Goal: Transaction & Acquisition: Purchase product/service

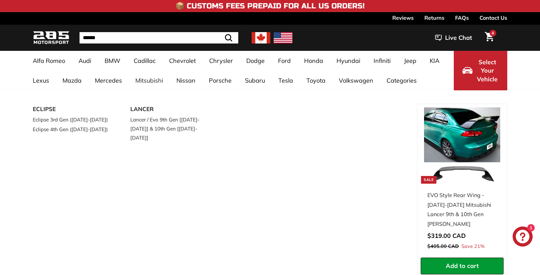
select select "**********"
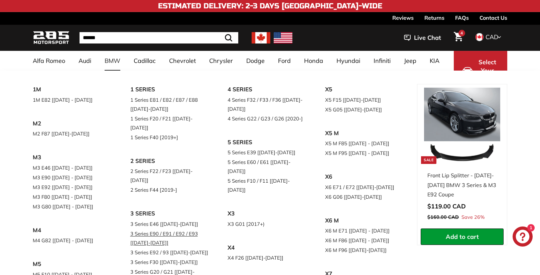
click at [166, 228] on link "3 Series E90 / E91 / E92 / E93 [[DATE]-[DATE]]" at bounding box center [169, 237] width 79 height 19
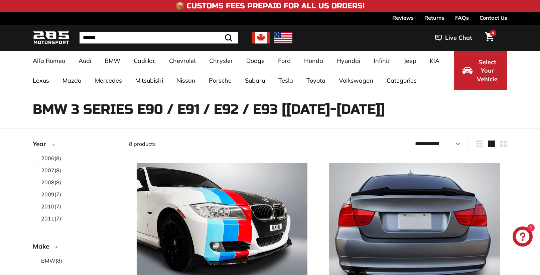
select select "**********"
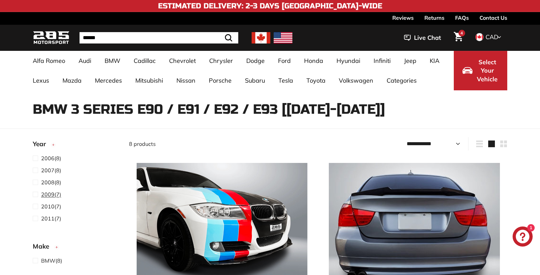
click at [34, 194] on span at bounding box center [37, 194] width 8 height 8
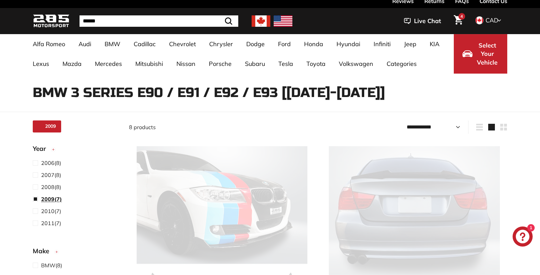
scroll to position [17, 0]
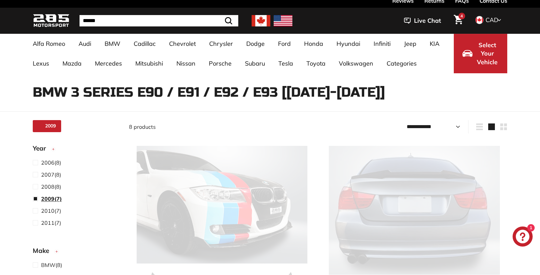
select select "**********"
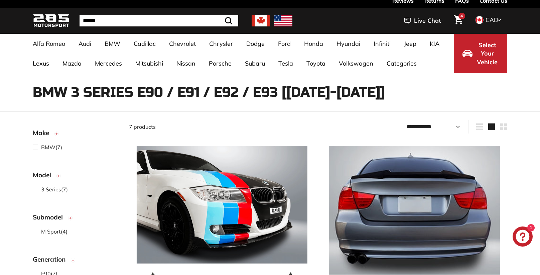
scroll to position [119, 0]
click at [35, 143] on span at bounding box center [37, 146] width 8 height 8
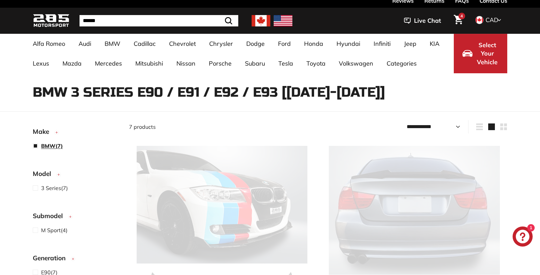
select select "**********"
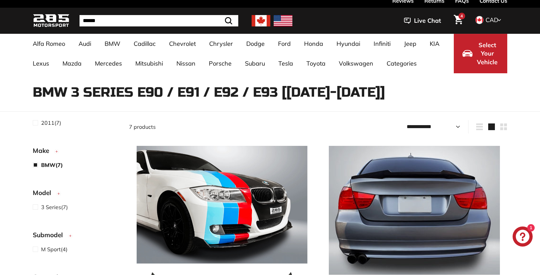
scroll to position [101, 0]
click at [35, 205] on span at bounding box center [37, 205] width 8 height 8
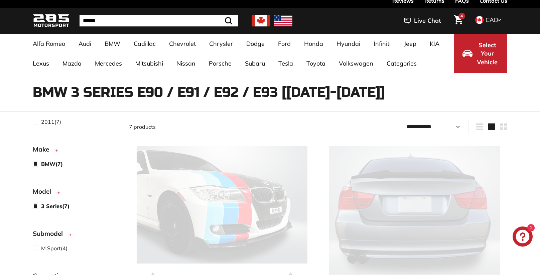
select select "**********"
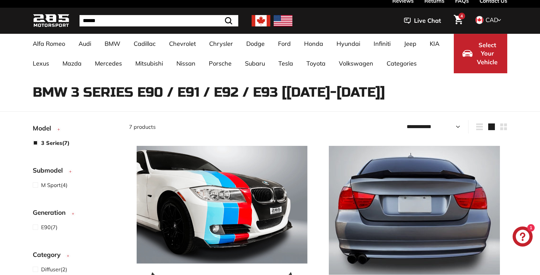
scroll to position [187, 0]
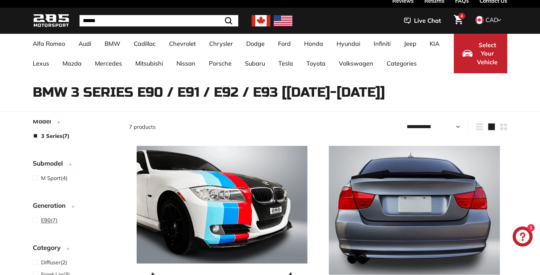
click at [35, 220] on span at bounding box center [37, 220] width 8 height 8
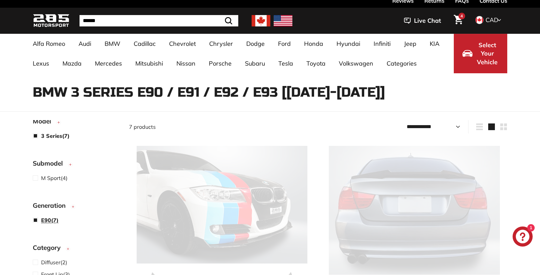
select select "**********"
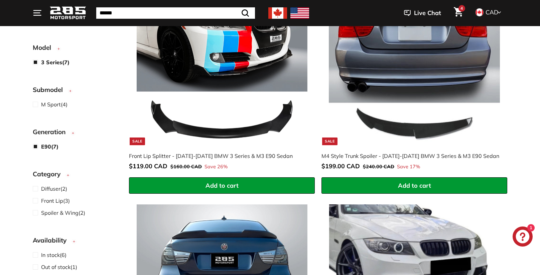
scroll to position [179, 0]
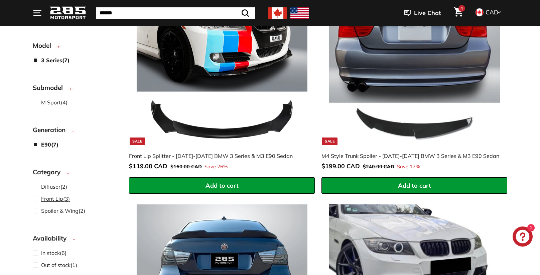
click at [35, 198] on span at bounding box center [37, 198] width 8 height 8
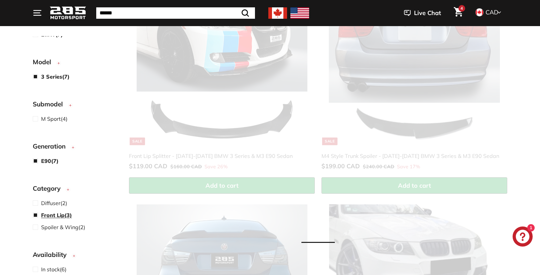
scroll to position [195, 0]
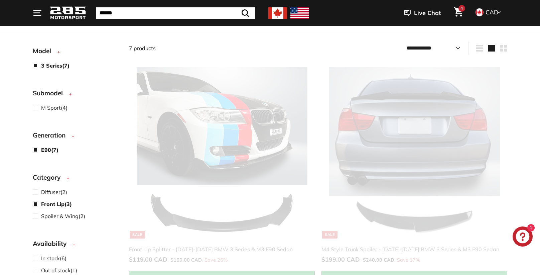
select select "**********"
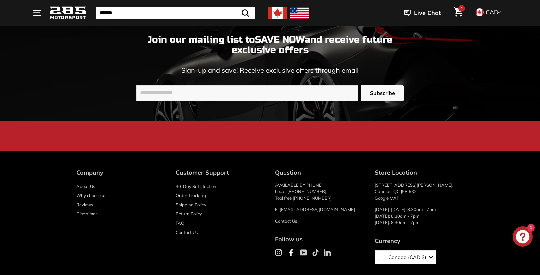
scroll to position [893, 0]
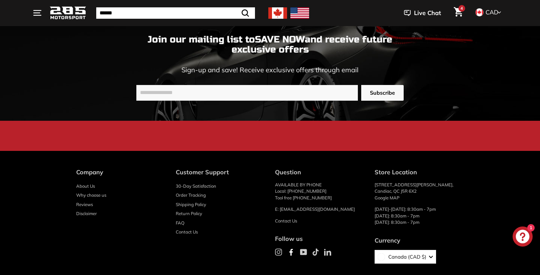
click at [429, 255] on icon "button" at bounding box center [431, 257] width 4 height 4
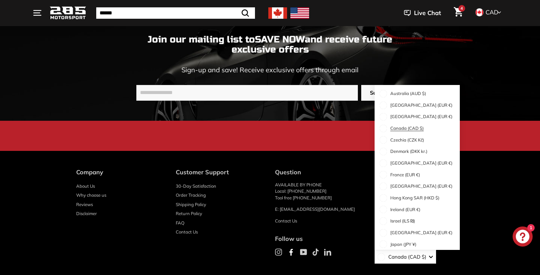
click at [414, 125] on span "Canada (CAD $)" at bounding box center [405, 128] width 37 height 7
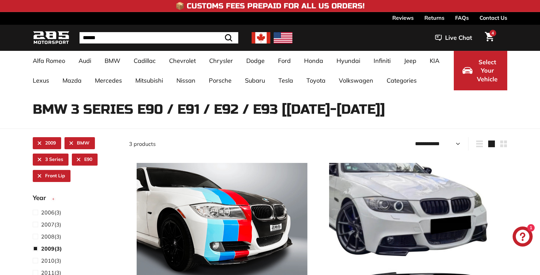
select select "**********"
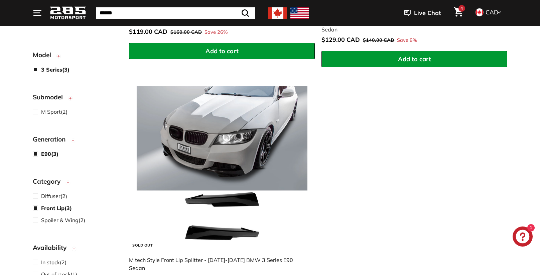
scroll to position [204, 0]
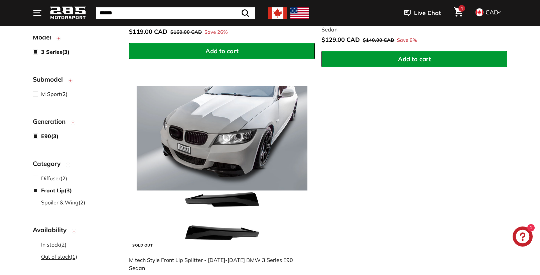
click at [99, 258] on label "Out of stock (1)" at bounding box center [76, 256] width 86 height 9
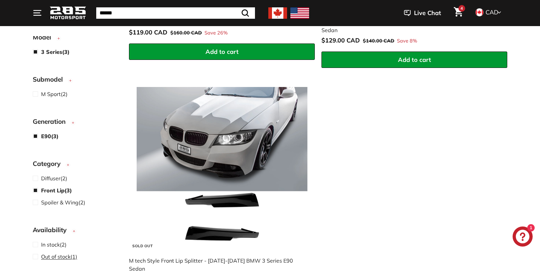
scroll to position [220, 0]
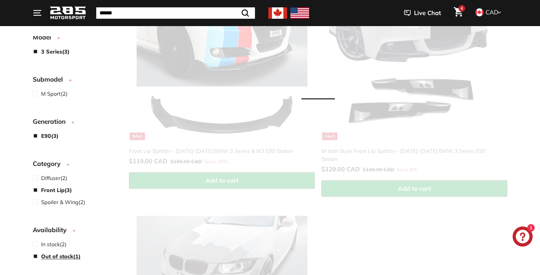
select select "**********"
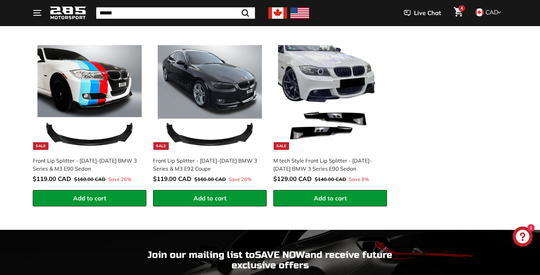
scroll to position [442, 0]
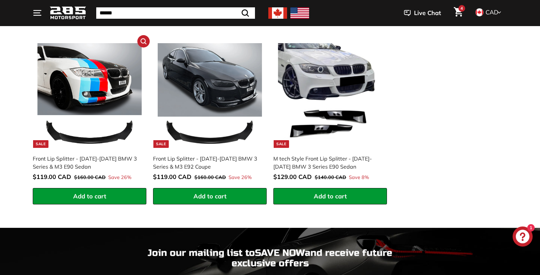
click at [79, 90] on img at bounding box center [89, 95] width 105 height 105
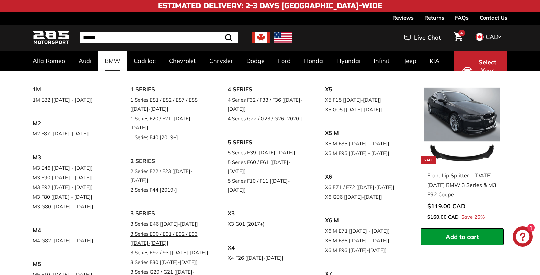
click at [165, 228] on link "3 Series E90 / E91 / E92 / E93 [[DATE]-[DATE]]" at bounding box center [169, 237] width 79 height 19
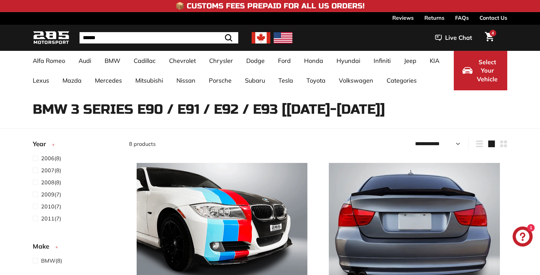
select select "**********"
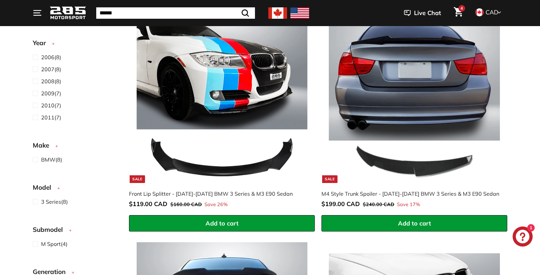
scroll to position [149, 0]
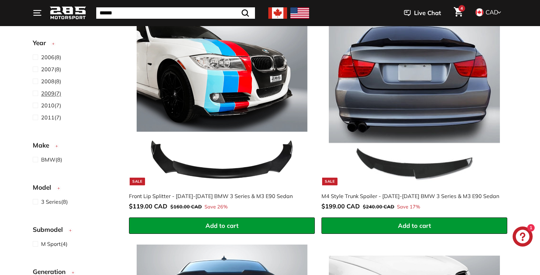
click at [37, 93] on span at bounding box center [37, 93] width 8 height 8
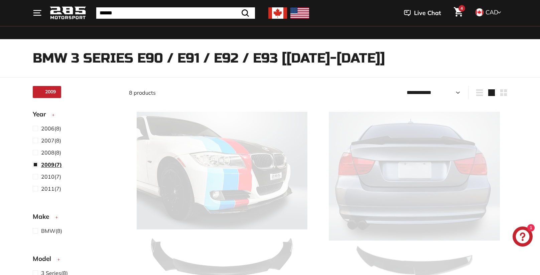
scroll to position [17, 0]
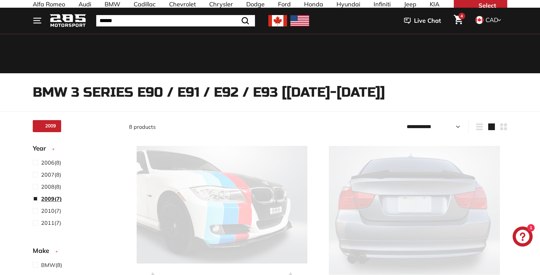
select select "**********"
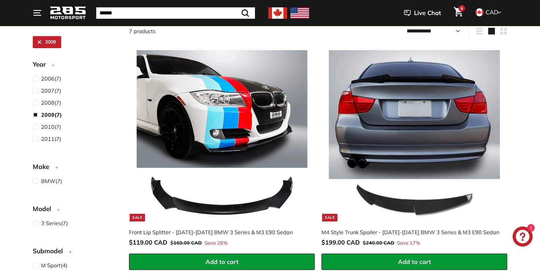
scroll to position [116, 0]
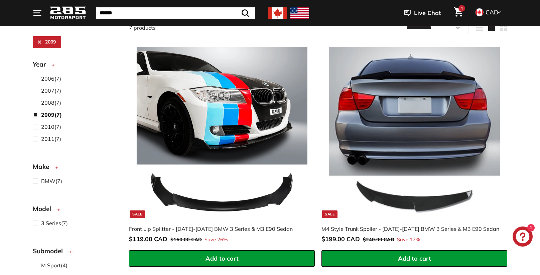
click at [36, 181] on span at bounding box center [37, 181] width 8 height 8
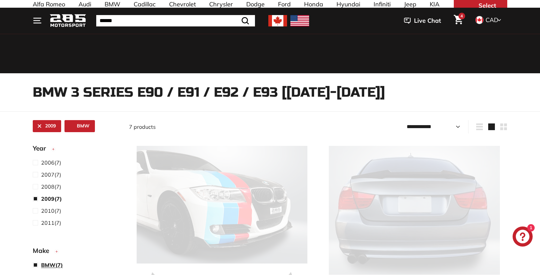
select select "**********"
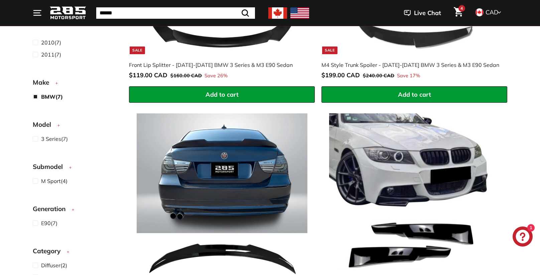
scroll to position [87, 0]
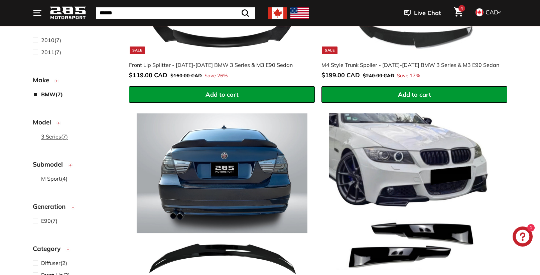
click at [36, 137] on span at bounding box center [37, 136] width 8 height 8
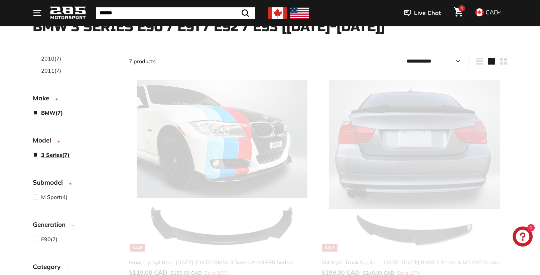
select select "**********"
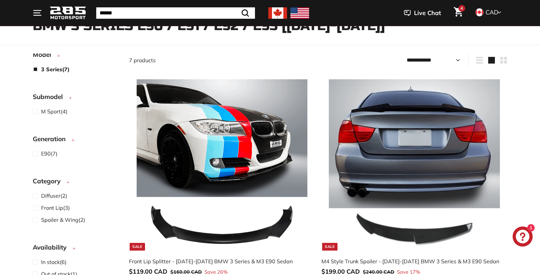
scroll to position [84, 0]
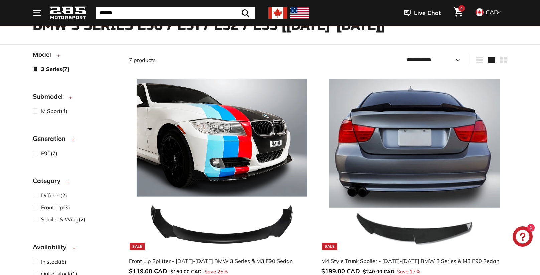
click at [35, 152] on span at bounding box center [37, 153] width 8 height 8
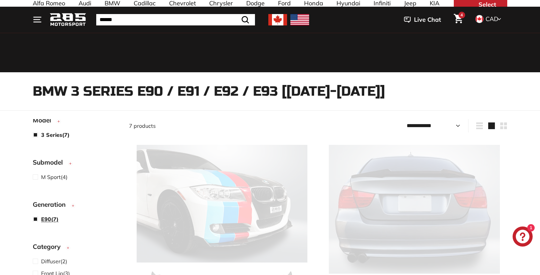
select select "**********"
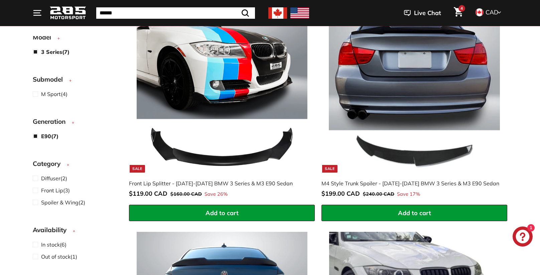
scroll to position [162, 0]
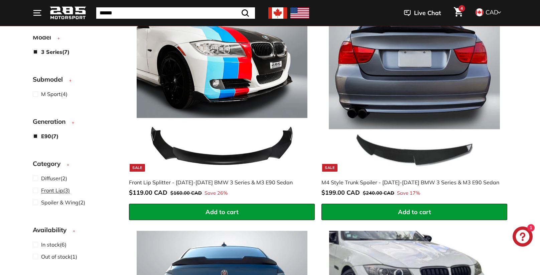
click at [36, 190] on span at bounding box center [37, 190] width 8 height 8
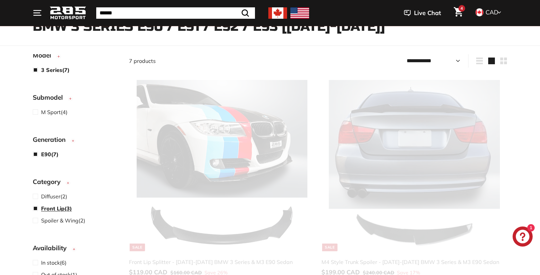
scroll to position [10, 0]
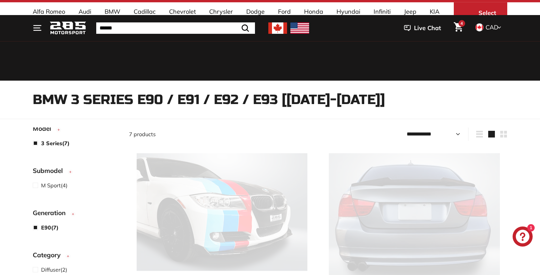
select select "**********"
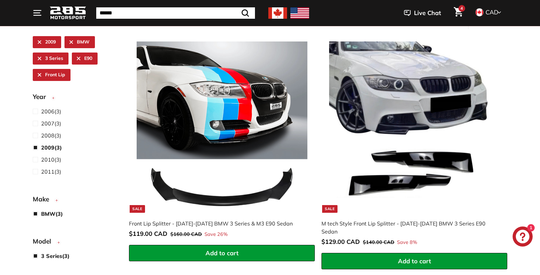
scroll to position [121, 0]
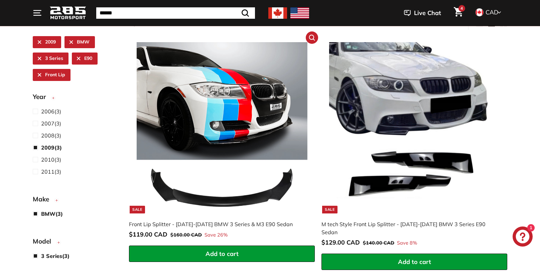
click at [195, 138] on img at bounding box center [222, 127] width 171 height 171
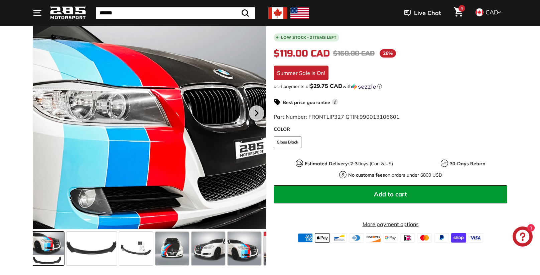
scroll to position [121, 0]
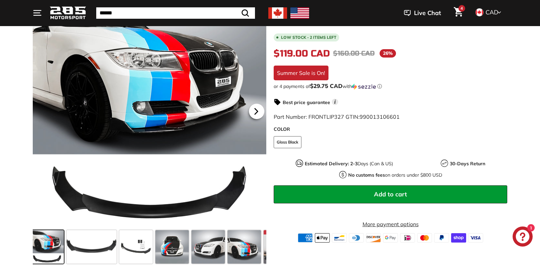
click at [256, 112] on icon at bounding box center [256, 112] width 3 height 6
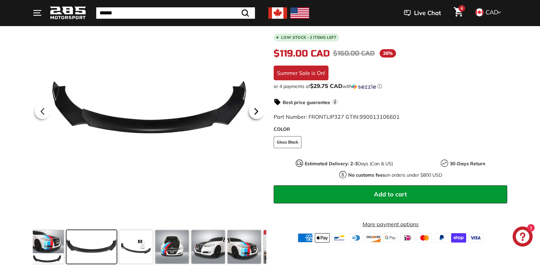
click at [256, 112] on icon at bounding box center [256, 112] width 3 height 6
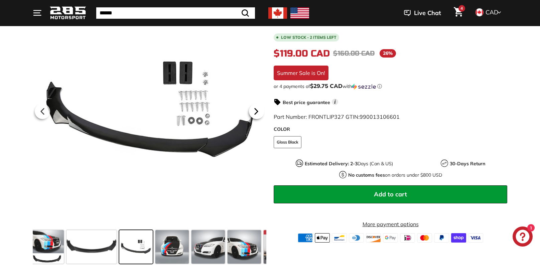
click at [256, 112] on icon at bounding box center [256, 112] width 3 height 6
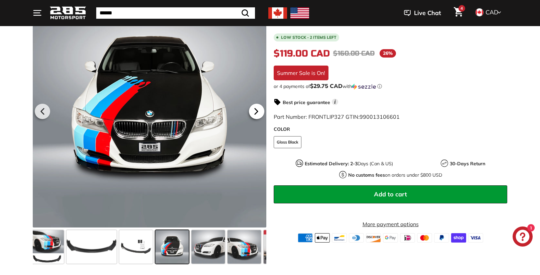
click at [256, 112] on icon at bounding box center [256, 112] width 3 height 6
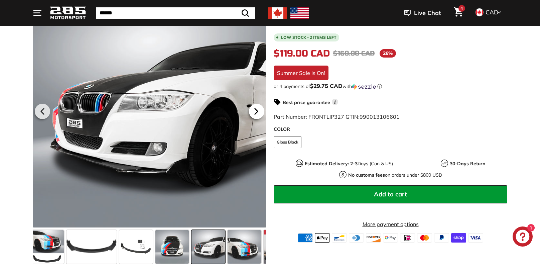
click at [256, 112] on icon at bounding box center [256, 112] width 3 height 6
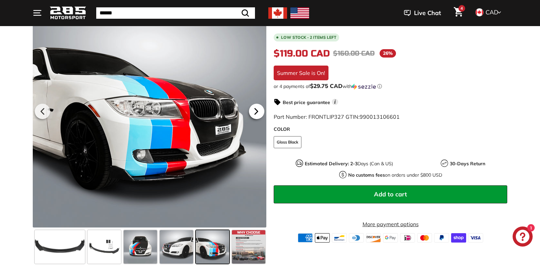
click at [256, 112] on icon at bounding box center [256, 112] width 3 height 6
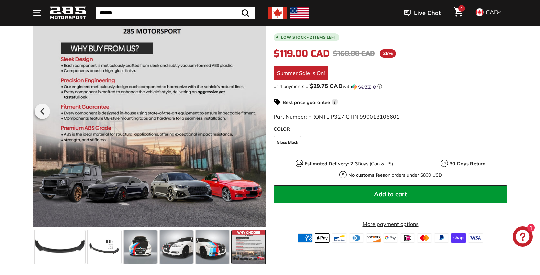
click at [256, 112] on div at bounding box center [149, 110] width 233 height 233
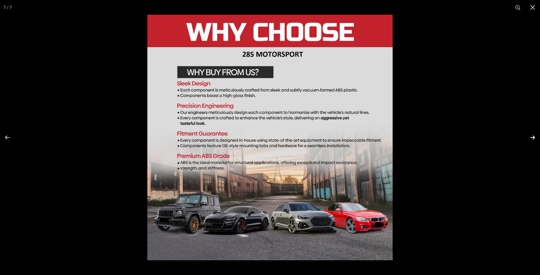
click at [533, 137] on button at bounding box center [527, 137] width 23 height 33
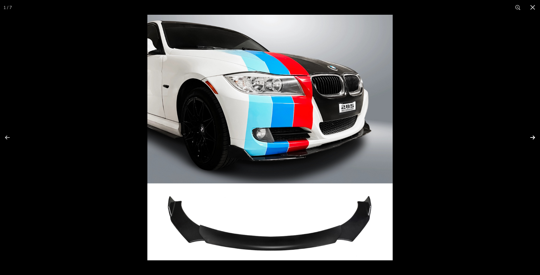
scroll to position [0, 0]
click at [533, 137] on button at bounding box center [527, 137] width 23 height 33
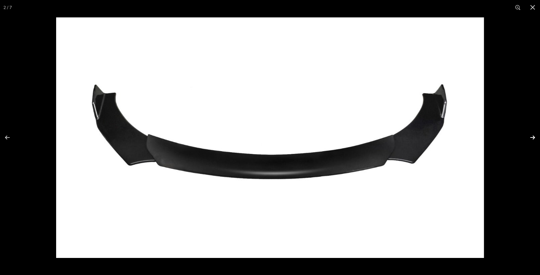
click at [533, 137] on button at bounding box center [527, 137] width 23 height 33
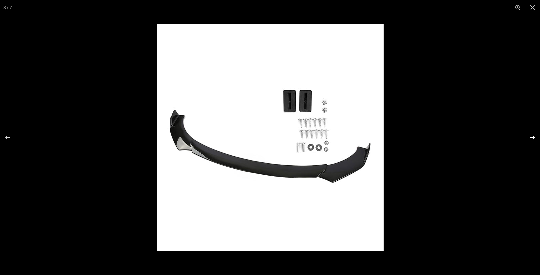
click at [533, 137] on button at bounding box center [527, 137] width 23 height 33
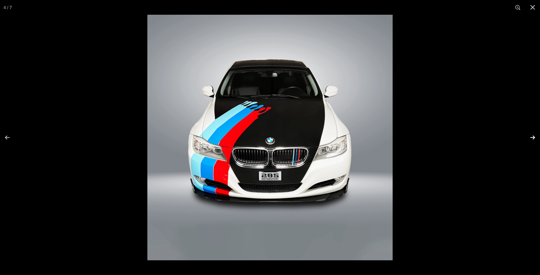
click at [533, 137] on button at bounding box center [527, 137] width 23 height 33
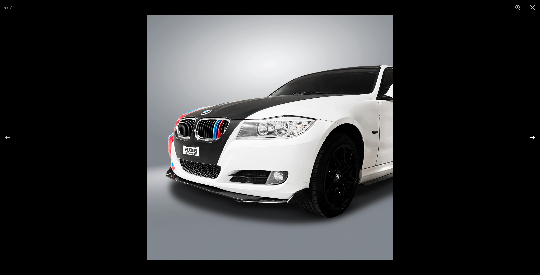
click at [532, 137] on button at bounding box center [527, 137] width 23 height 33
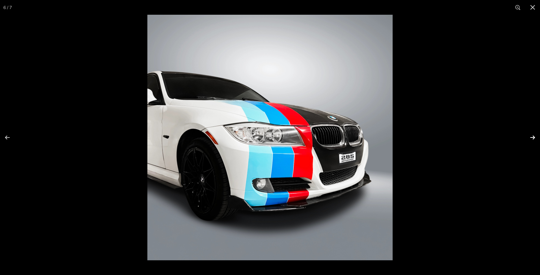
scroll to position [0, 35]
click at [6, 136] on button at bounding box center [11, 137] width 23 height 33
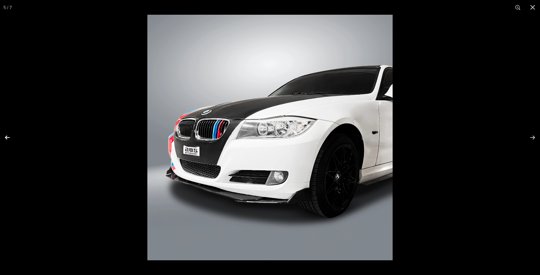
click at [6, 136] on button at bounding box center [11, 137] width 23 height 33
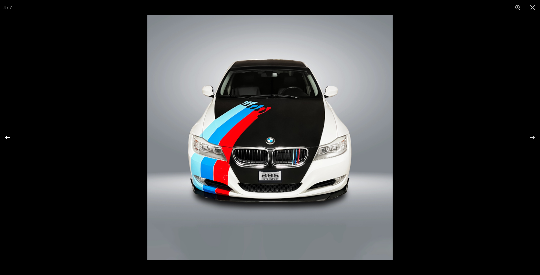
click at [6, 136] on button at bounding box center [11, 137] width 23 height 33
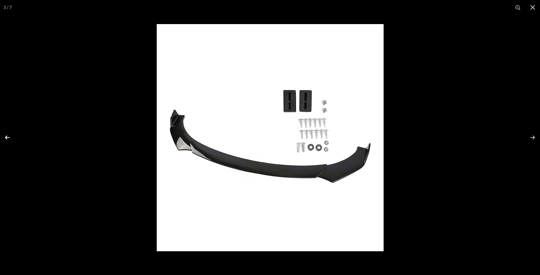
click at [6, 136] on button at bounding box center [11, 137] width 23 height 33
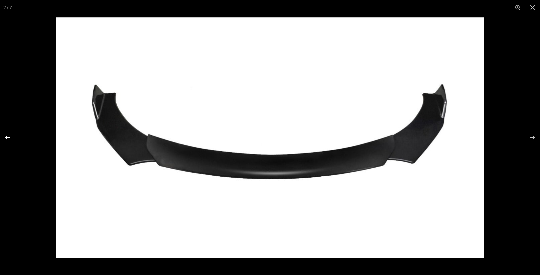
click at [6, 136] on button at bounding box center [11, 137] width 23 height 33
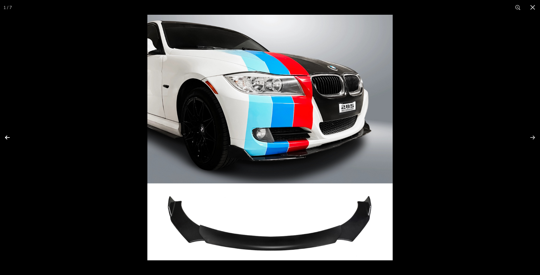
click at [6, 136] on button at bounding box center [11, 137] width 23 height 33
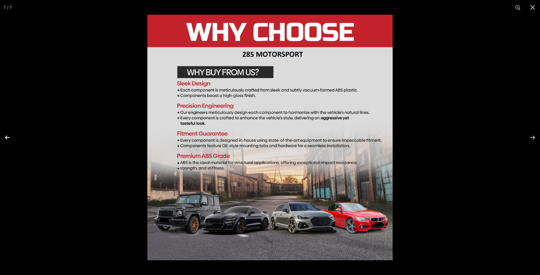
scroll to position [0, 35]
click at [6, 136] on button at bounding box center [11, 137] width 23 height 33
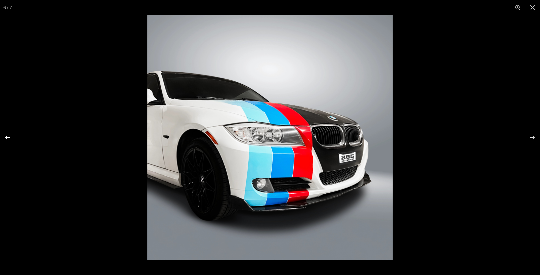
click at [6, 136] on button at bounding box center [11, 137] width 23 height 33
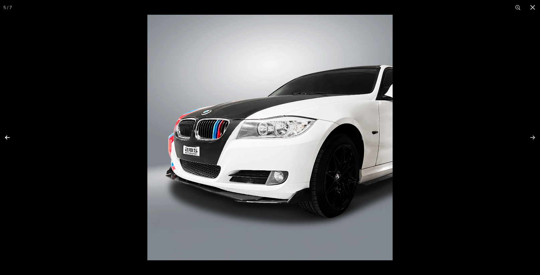
click at [6, 136] on button at bounding box center [11, 137] width 23 height 33
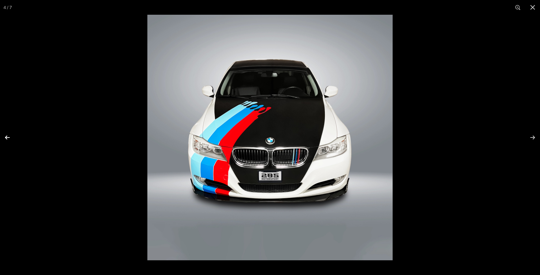
click at [6, 136] on button at bounding box center [11, 137] width 23 height 33
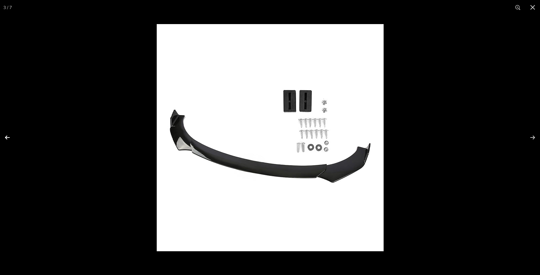
click at [6, 136] on button at bounding box center [11, 137] width 23 height 33
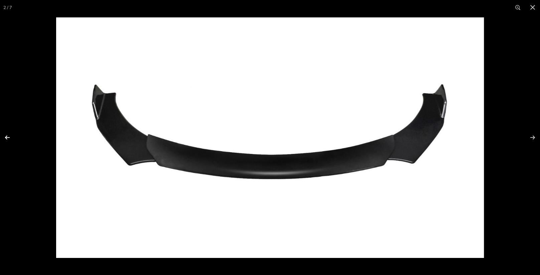
scroll to position [0, 0]
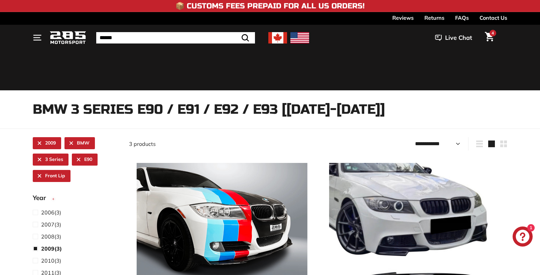
select select "**********"
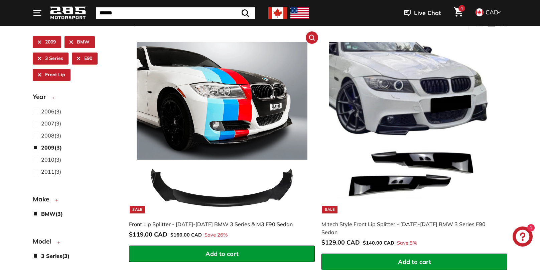
click at [184, 148] on img at bounding box center [222, 127] width 171 height 171
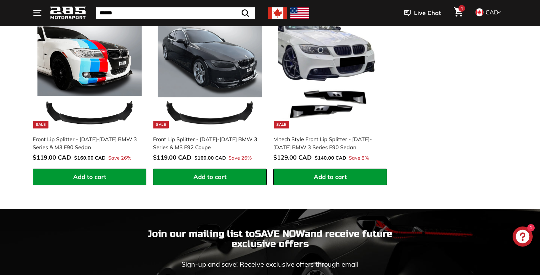
scroll to position [700, 0]
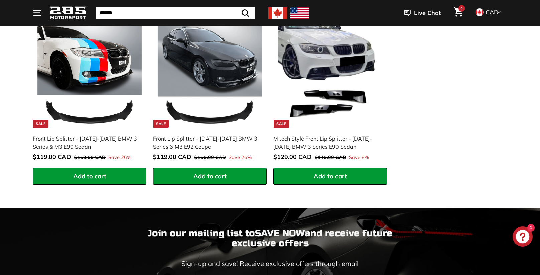
click at [498, 18] on li "*** *** CAD CAD USD" at bounding box center [489, 12] width 44 height 21
click at [490, 16] on div "CAD CAD USD" at bounding box center [486, 12] width 27 height 10
click at [491, 12] on span "CAD" at bounding box center [491, 12] width 13 height 8
click at [499, 11] on icon at bounding box center [499, 12] width 4 height 6
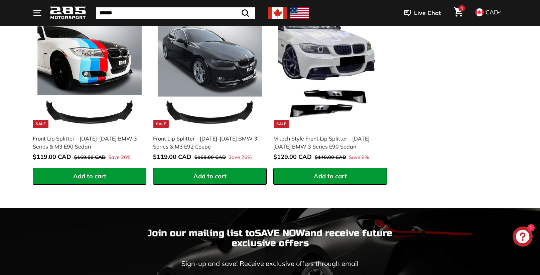
click at [494, 13] on span "CAD" at bounding box center [491, 12] width 13 height 8
click at [481, 36] on span at bounding box center [479, 34] width 9 height 9
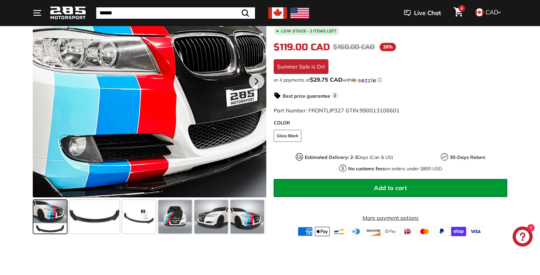
scroll to position [153, 0]
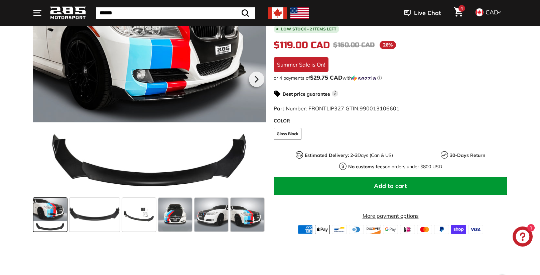
click at [107, 216] on span at bounding box center [94, 214] width 50 height 33
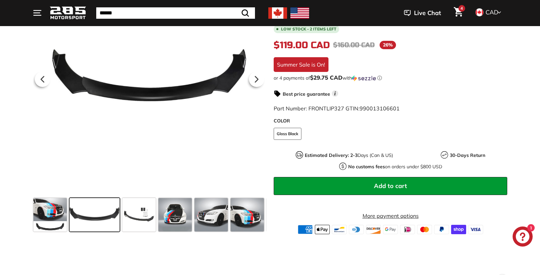
click at [107, 216] on span at bounding box center [94, 214] width 50 height 33
click at [41, 77] on icon at bounding box center [42, 78] width 15 height 15
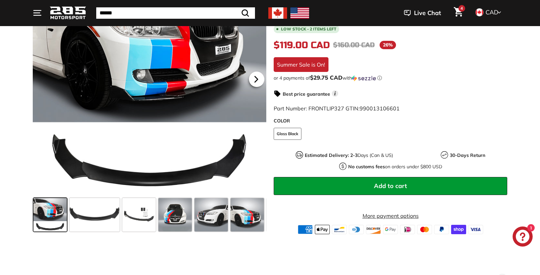
click at [257, 76] on icon at bounding box center [255, 78] width 15 height 15
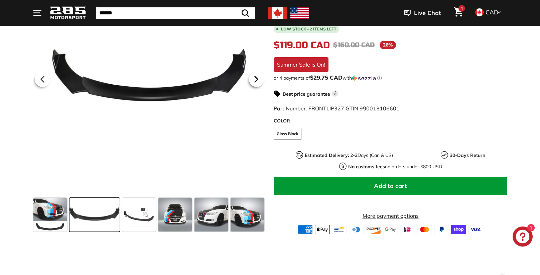
click at [257, 76] on icon at bounding box center [255, 78] width 15 height 15
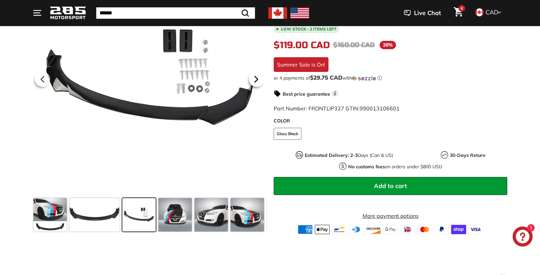
click at [257, 76] on icon at bounding box center [255, 78] width 15 height 15
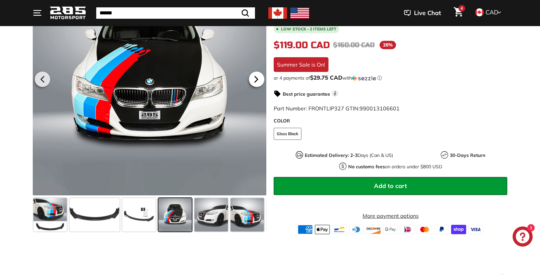
click at [257, 76] on icon at bounding box center [255, 78] width 15 height 15
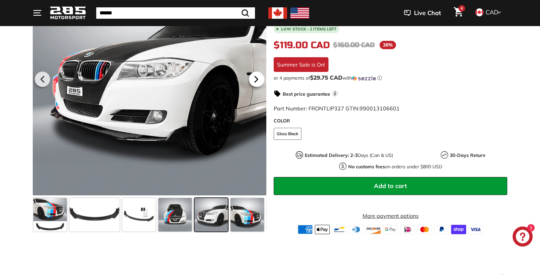
click at [257, 76] on icon at bounding box center [255, 78] width 15 height 15
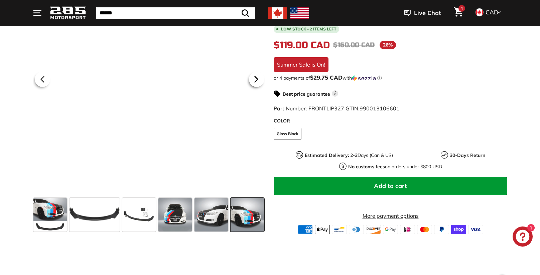
scroll to position [0, 35]
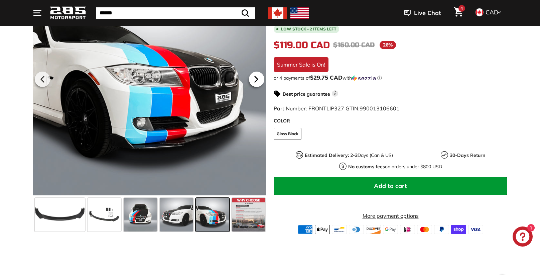
click at [257, 76] on icon at bounding box center [255, 78] width 15 height 15
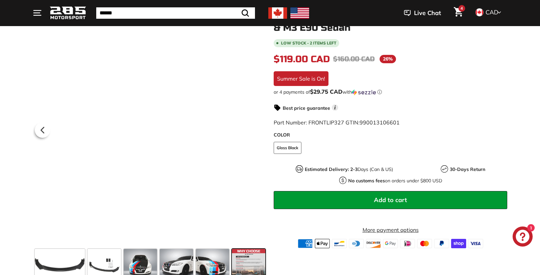
scroll to position [102, 0]
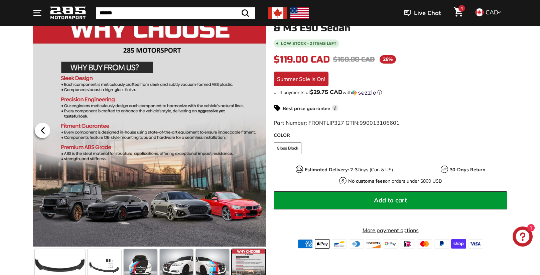
click at [44, 133] on icon at bounding box center [42, 130] width 15 height 15
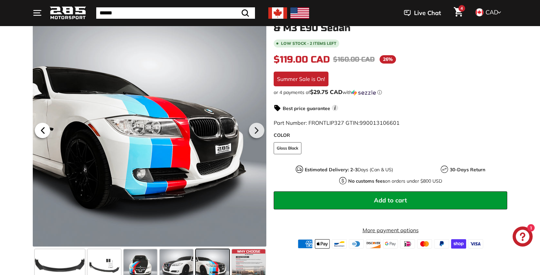
click at [44, 133] on icon at bounding box center [42, 130] width 15 height 15
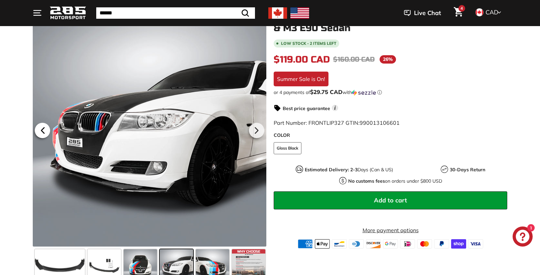
click at [44, 133] on icon at bounding box center [42, 130] width 15 height 15
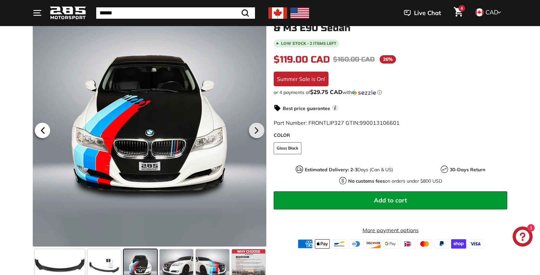
click at [44, 133] on icon at bounding box center [42, 130] width 15 height 15
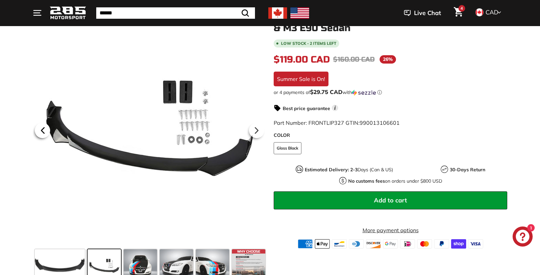
click at [44, 133] on icon at bounding box center [42, 130] width 15 height 15
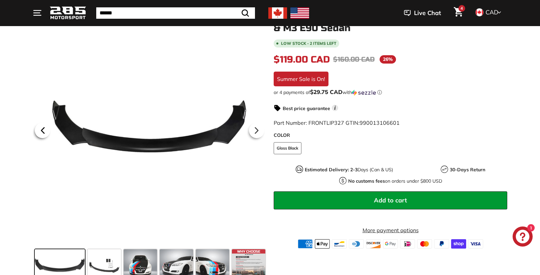
scroll to position [0, 0]
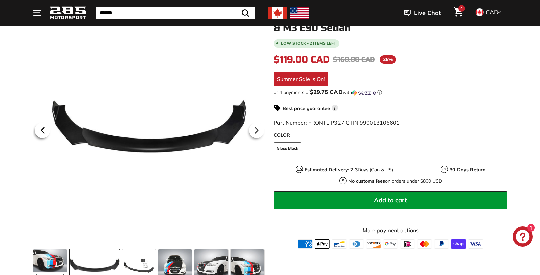
click at [44, 133] on icon at bounding box center [42, 130] width 15 height 15
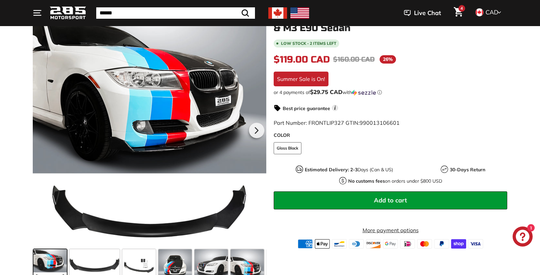
click at [44, 133] on div at bounding box center [149, 129] width 233 height 233
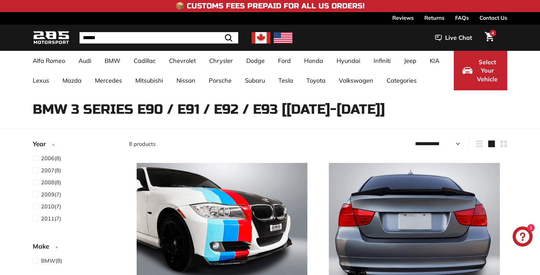
select select "**********"
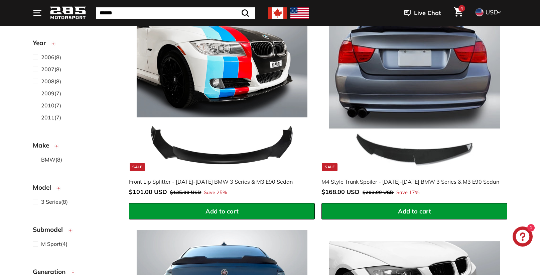
scroll to position [165, 0]
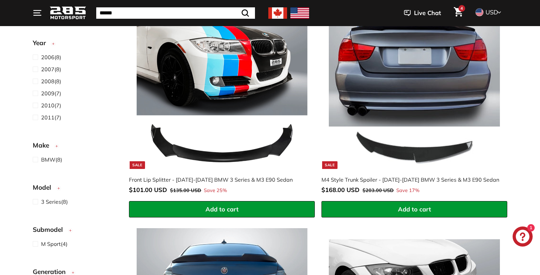
click at [500, 13] on icon at bounding box center [499, 12] width 4 height 6
click at [480, 25] on span at bounding box center [479, 23] width 9 height 9
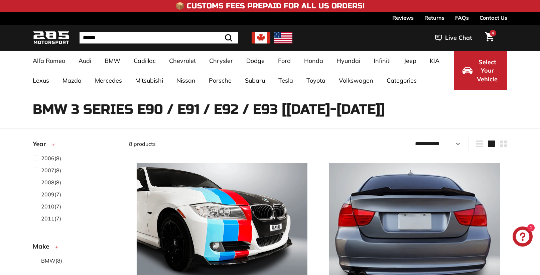
select select "**********"
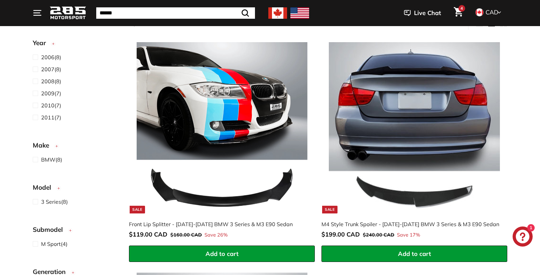
scroll to position [128, 0]
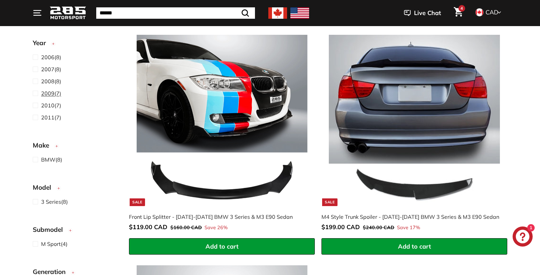
click at [38, 93] on span at bounding box center [37, 93] width 8 height 8
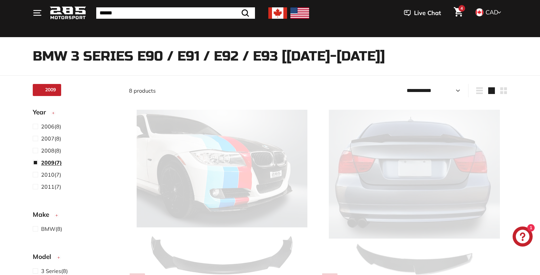
scroll to position [17, 0]
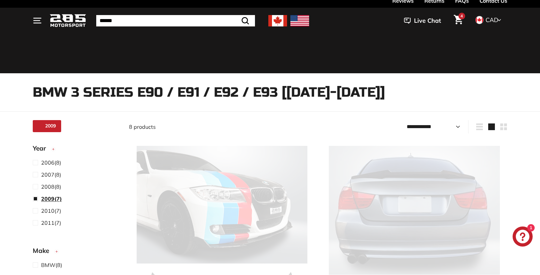
select select "**********"
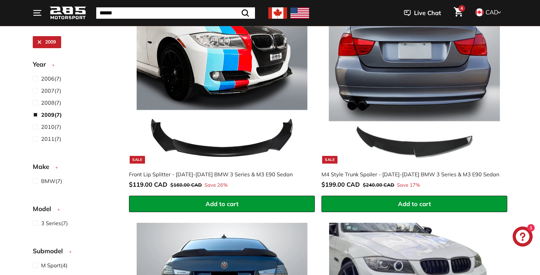
scroll to position [172, 0]
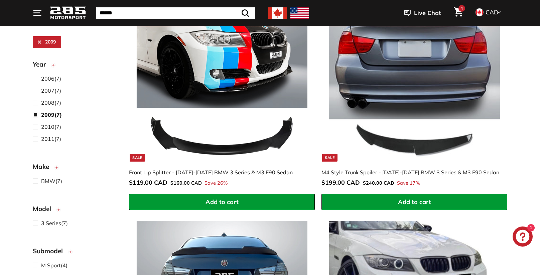
click at [34, 180] on span at bounding box center [37, 181] width 8 height 8
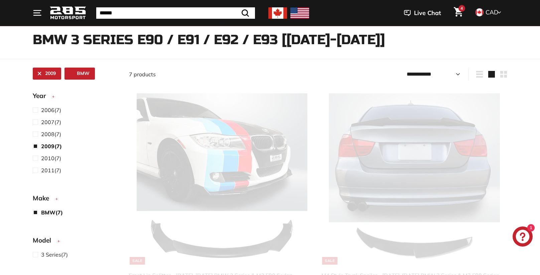
select select "**********"
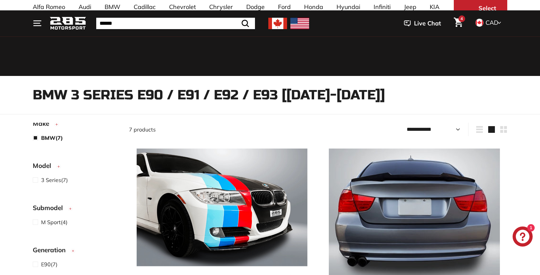
scroll to position [171, 0]
click at [36, 137] on span at bounding box center [37, 138] width 8 height 8
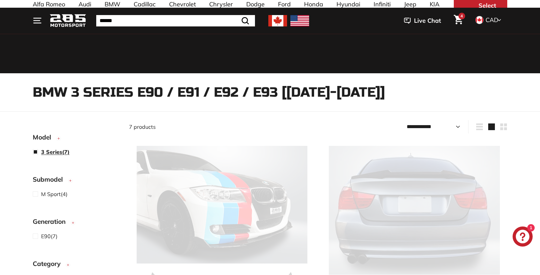
scroll to position [187, 0]
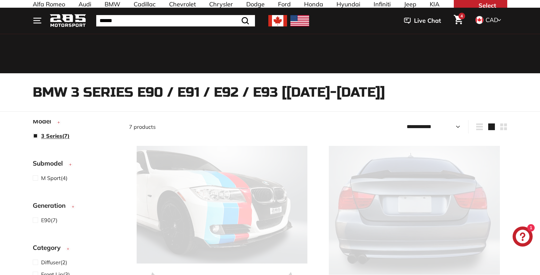
select select "**********"
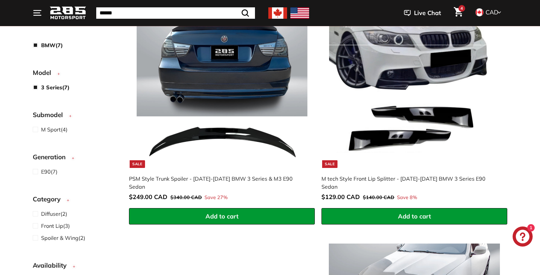
scroll to position [158, 0]
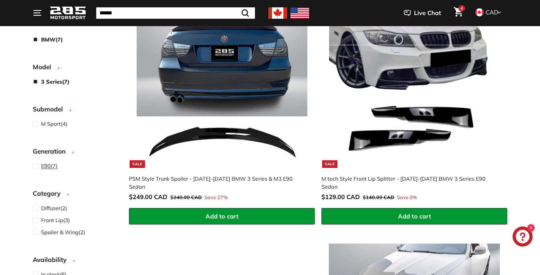
click at [35, 166] on span at bounding box center [37, 166] width 8 height 8
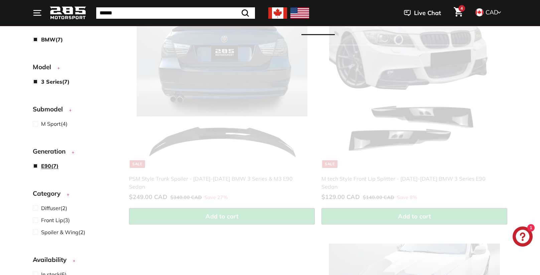
scroll to position [282, 0]
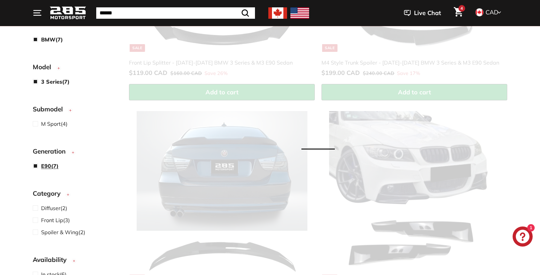
select select "**********"
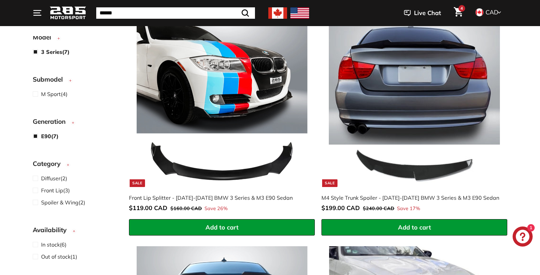
scroll to position [149, 0]
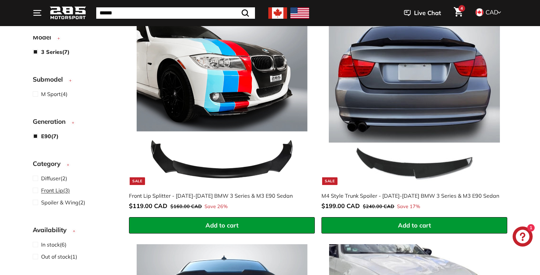
click at [36, 191] on span at bounding box center [37, 190] width 8 height 8
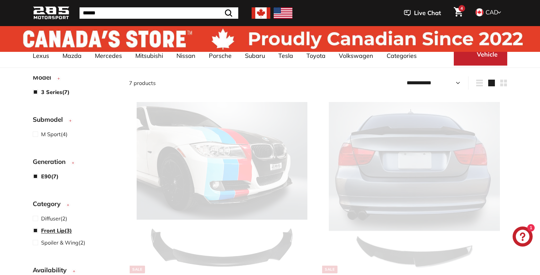
scroll to position [17, 0]
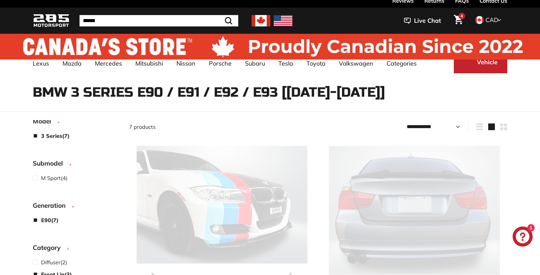
select select "**********"
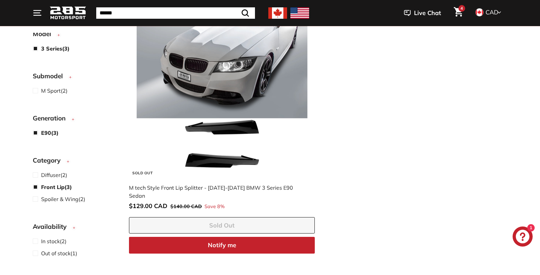
scroll to position [396, 0]
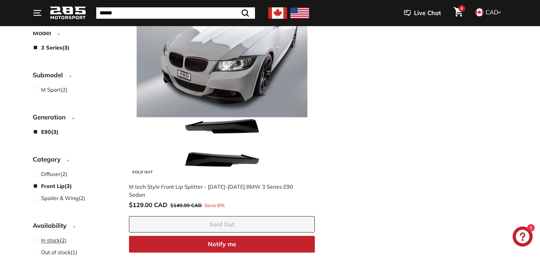
click at [37, 236] on span at bounding box center [37, 240] width 8 height 8
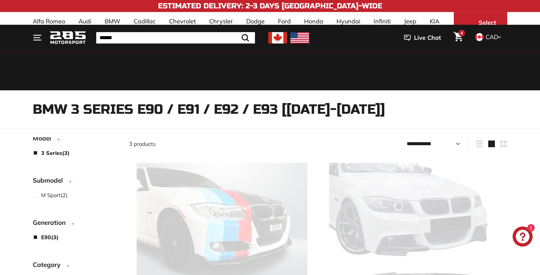
select select "**********"
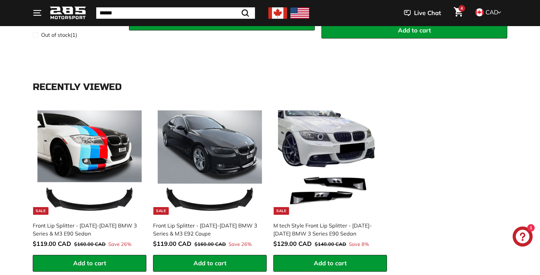
scroll to position [355, 0]
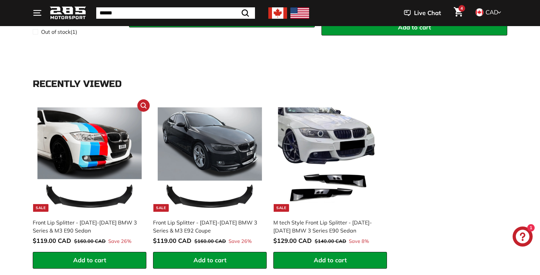
click at [111, 253] on button "Add to cart" at bounding box center [90, 260] width 114 height 17
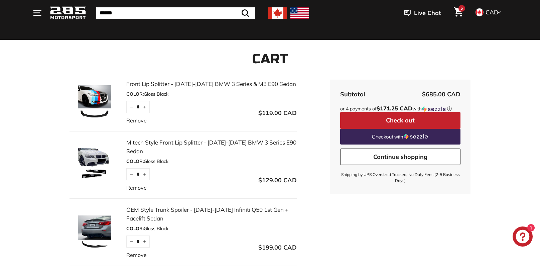
scroll to position [49, 0]
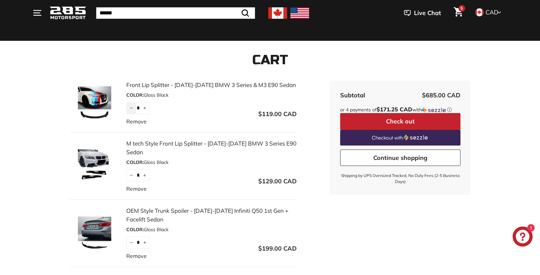
click at [130, 108] on icon "Reduce item quantity by one" at bounding box center [131, 107] width 3 height 3
type input "*"
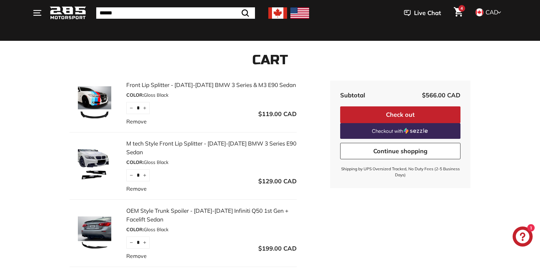
click at [143, 188] on link "Remove" at bounding box center [136, 188] width 20 height 8
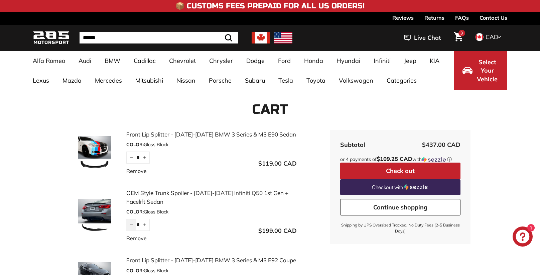
click at [132, 225] on icon "Reduce item quantity by one" at bounding box center [131, 224] width 3 height 3
type input "*"
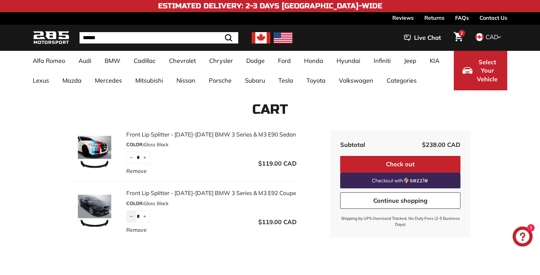
click at [132, 216] on icon "Reduce item quantity by one" at bounding box center [131, 215] width 3 height 3
type input "*"
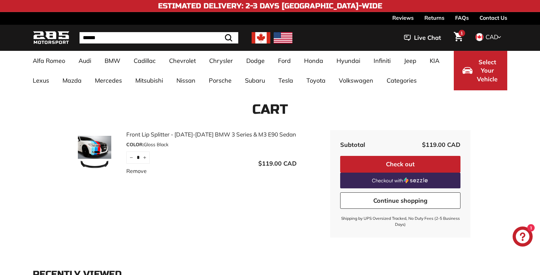
click at [165, 211] on div "Front Lip Splitter - [DATE]-[DATE] BMW 3 Series & M3 E90 Sedan COLOR: Gloss Bla…" at bounding box center [269, 183] width 401 height 107
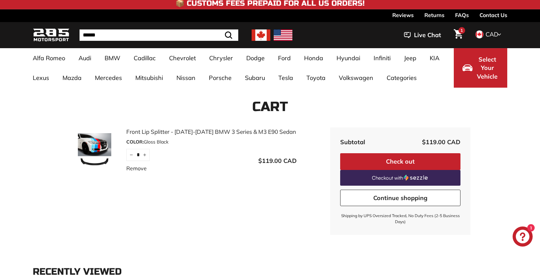
scroll to position [3, 0]
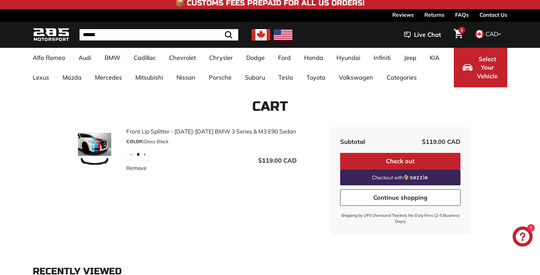
click at [387, 160] on button "Check out" at bounding box center [400, 161] width 120 height 17
